Goal: Information Seeking & Learning: Learn about a topic

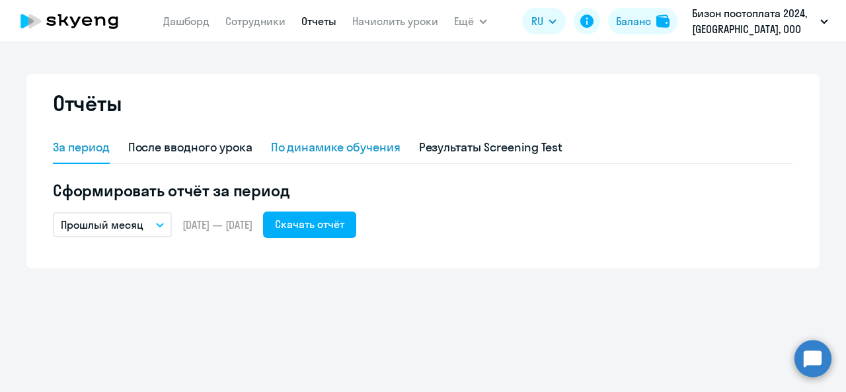
click at [327, 159] on div "По динамике обучения" at bounding box center [336, 148] width 130 height 32
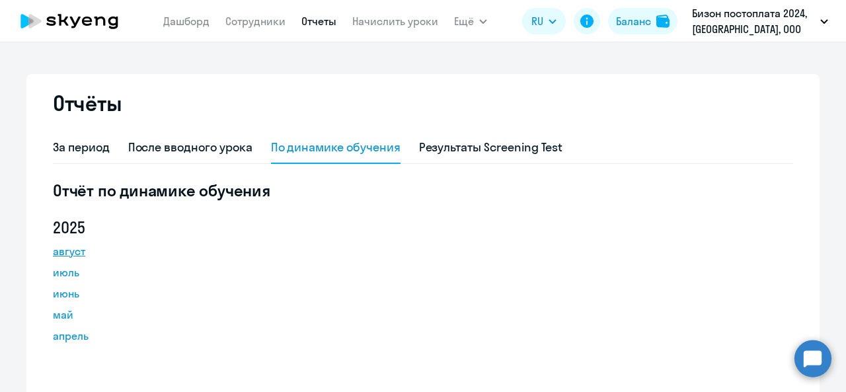
click at [61, 251] on link "август" at bounding box center [112, 251] width 119 height 16
click at [264, 20] on link "Сотрудники" at bounding box center [255, 21] width 60 height 13
select select "30"
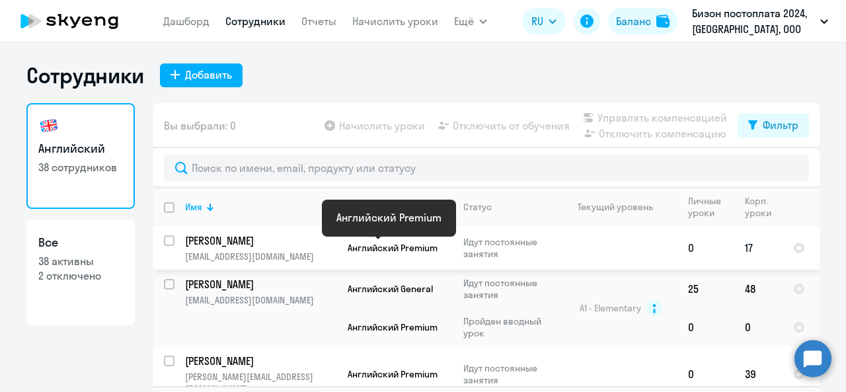
click at [370, 252] on span "Английский Premium" at bounding box center [393, 248] width 90 height 12
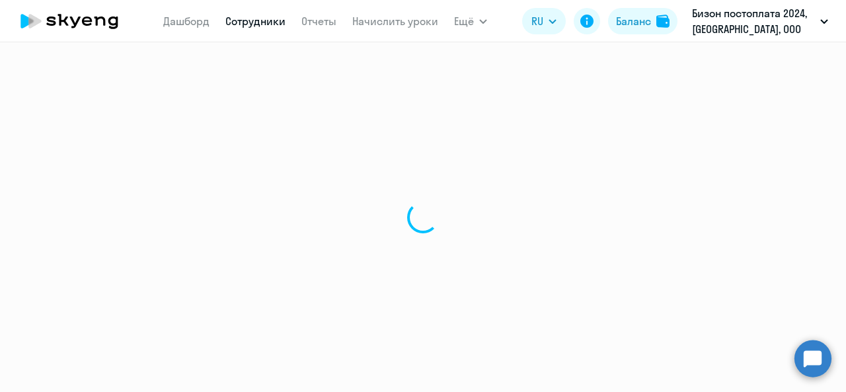
click at [192, 240] on div at bounding box center [423, 217] width 846 height 350
select select "english"
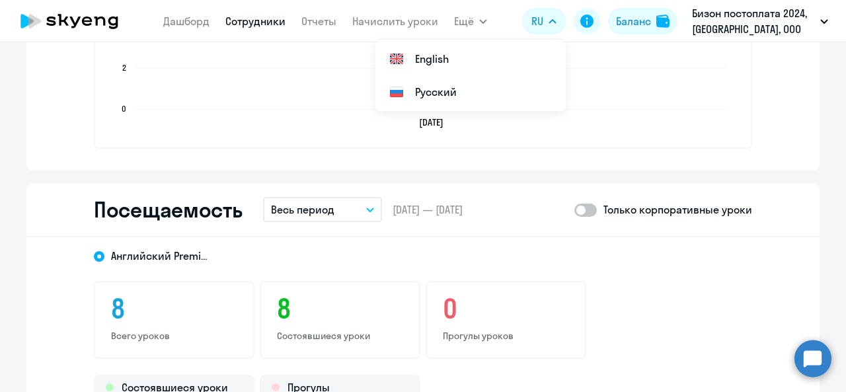
scroll to position [1269, 0]
